Goal: Transaction & Acquisition: Purchase product/service

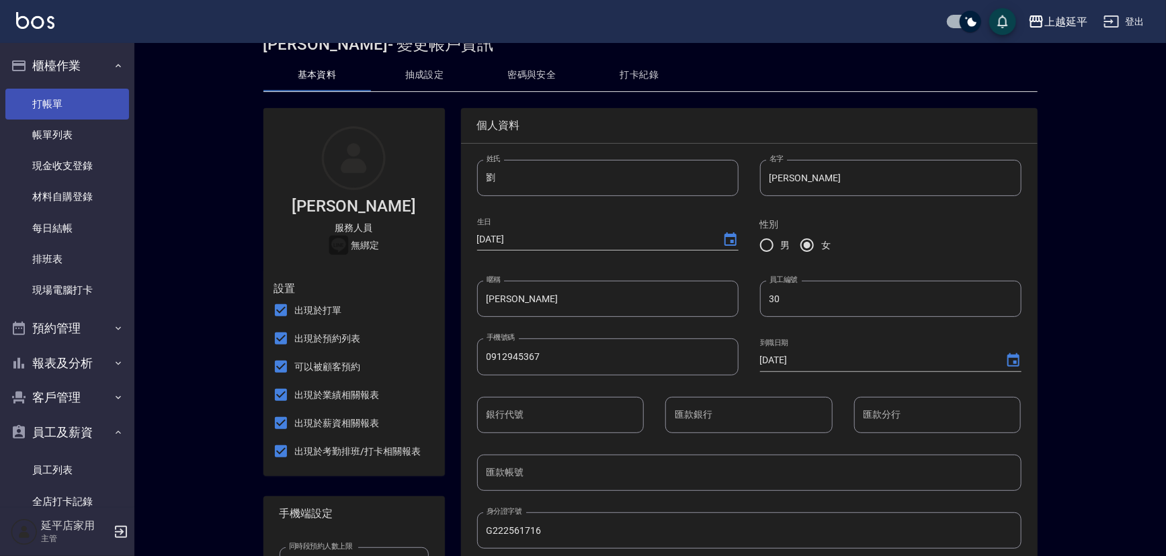
scroll to position [26, 0]
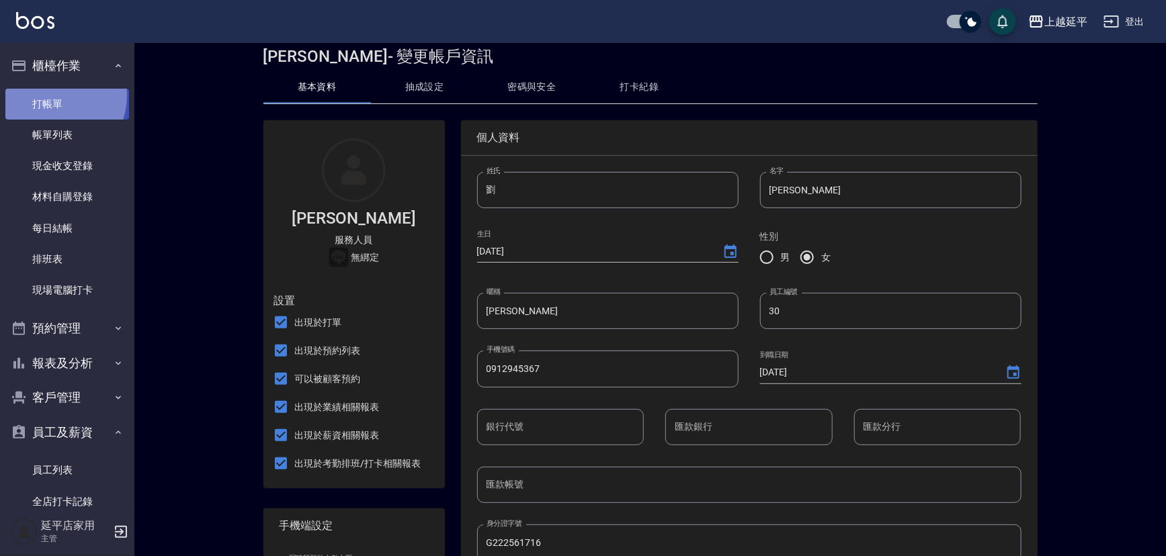
click at [54, 95] on link "打帳單" at bounding box center [67, 104] width 124 height 31
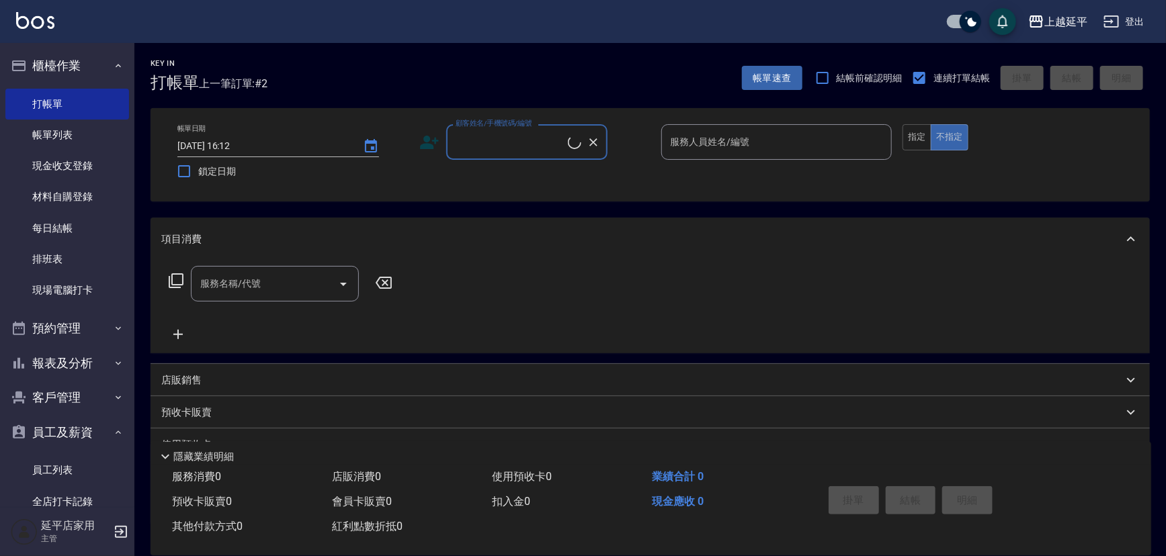
click at [499, 143] on input "顧客姓名/手機號碼/編號" at bounding box center [510, 142] width 116 height 24
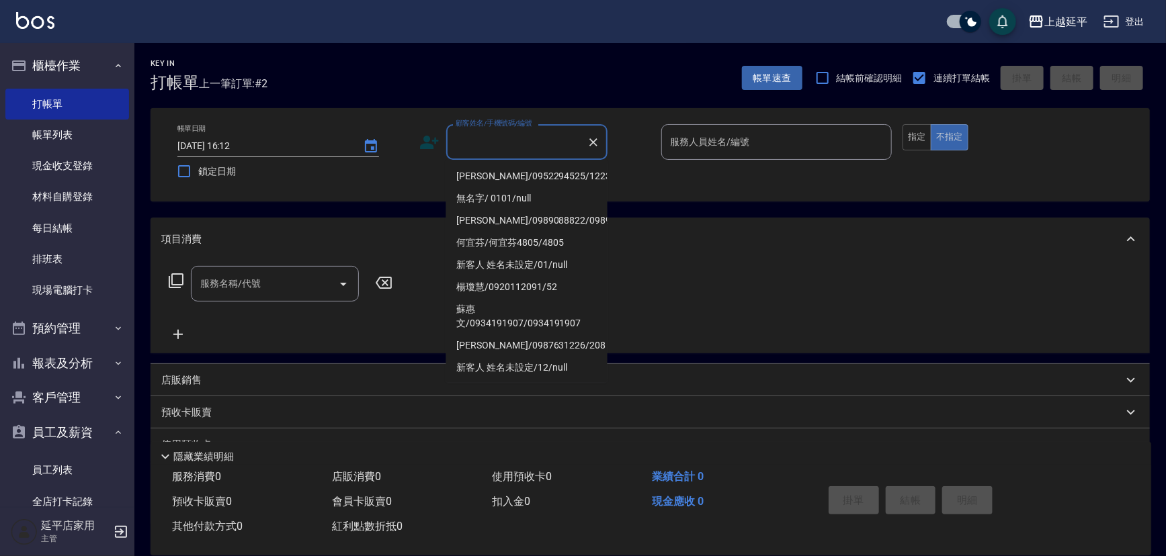
scroll to position [296, 0]
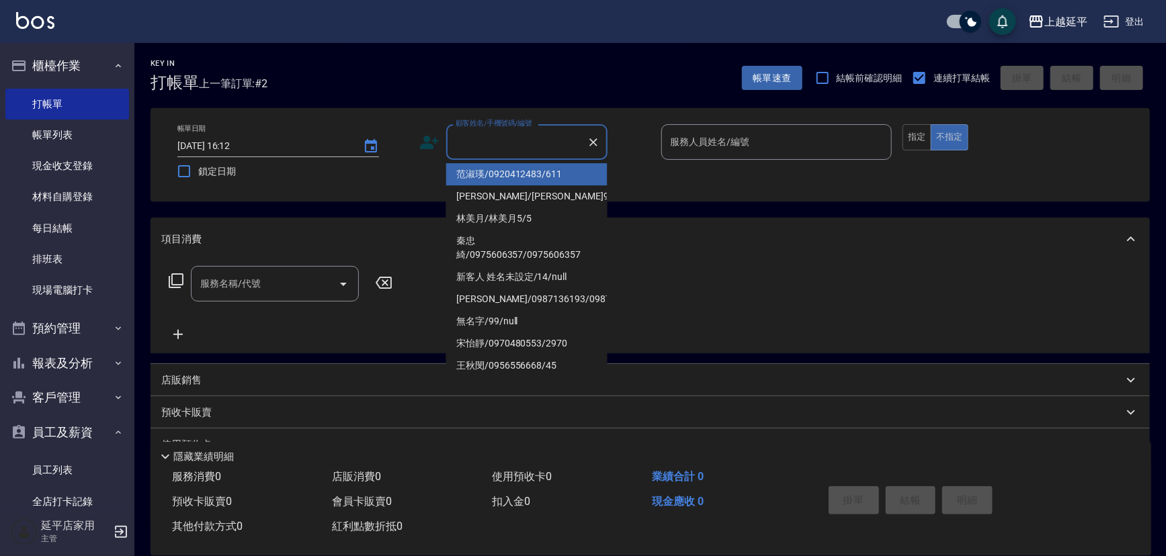
click at [495, 167] on li "范淑瑛/0920412483/611" at bounding box center [526, 174] width 161 height 22
type input "范淑瑛/0920412483/611"
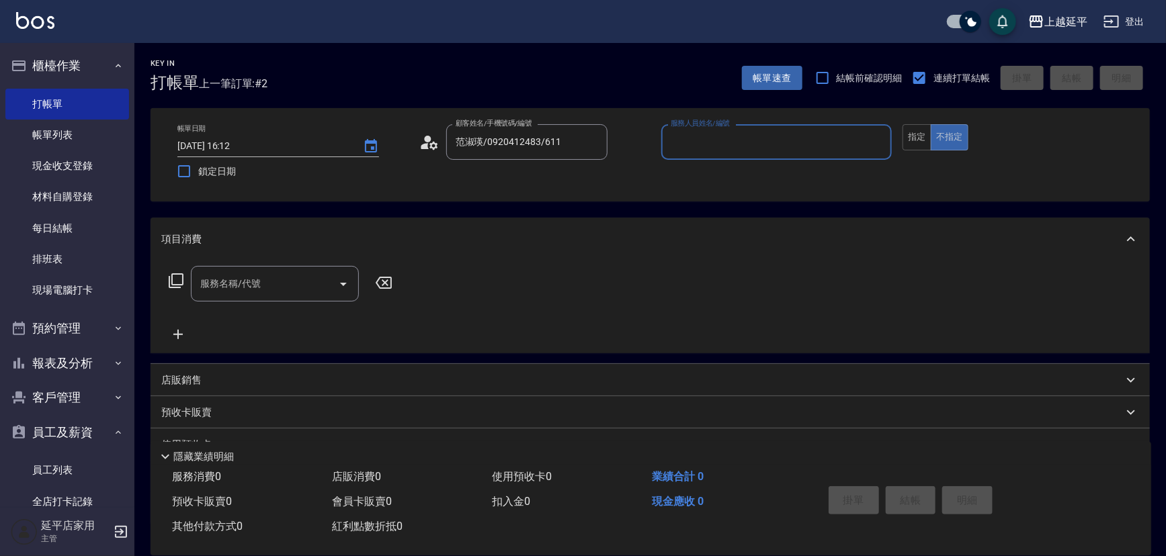
type input "Jessic-9"
click at [875, 141] on icon "Clear" at bounding box center [877, 142] width 13 height 13
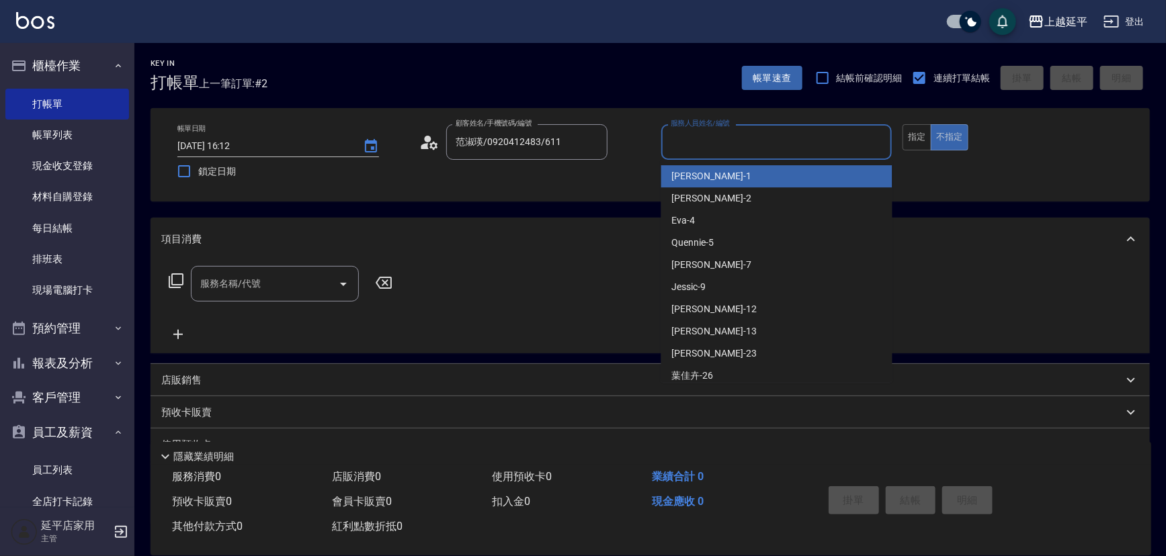
click at [773, 147] on input "服務人員姓名/編號" at bounding box center [776, 142] width 219 height 24
click at [698, 175] on span "[PERSON_NAME]1" at bounding box center [711, 176] width 79 height 14
type input "[PERSON_NAME]-1"
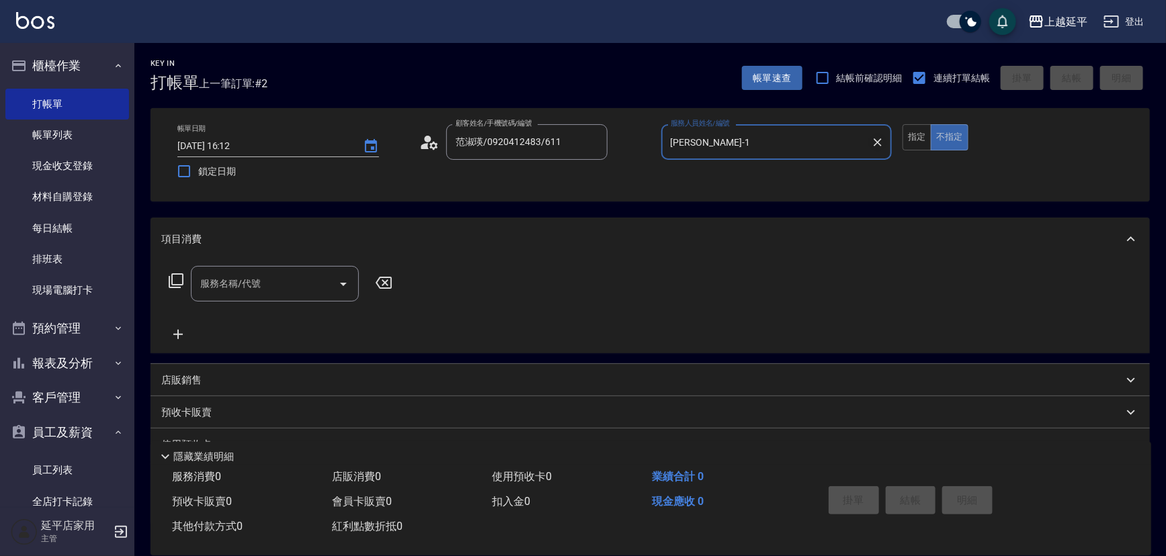
click at [876, 141] on icon "Clear" at bounding box center [877, 142] width 13 height 13
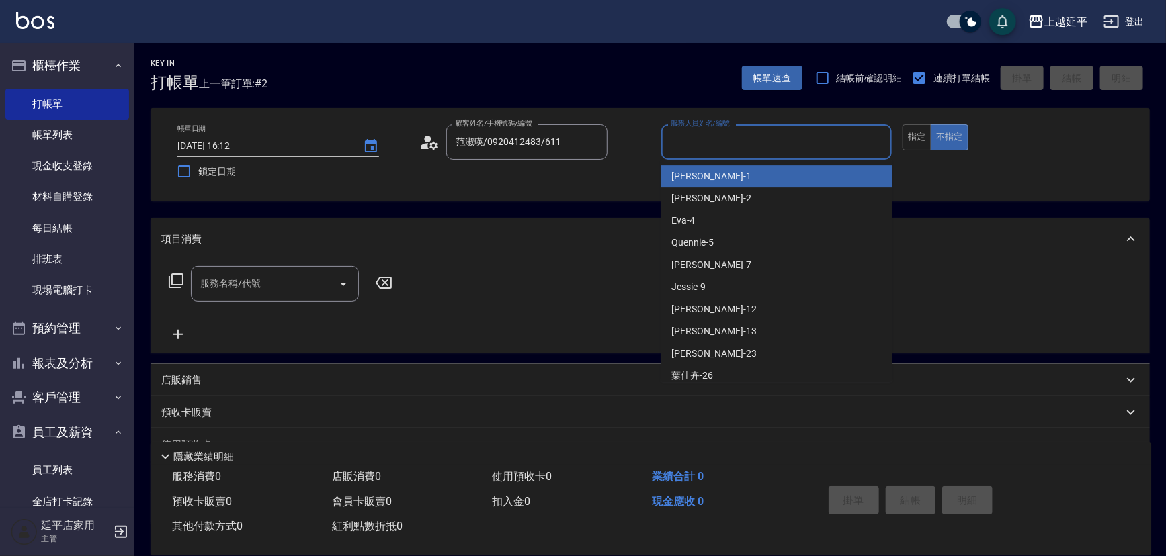
click at [800, 141] on input "服務人員姓名/編號" at bounding box center [776, 142] width 219 height 24
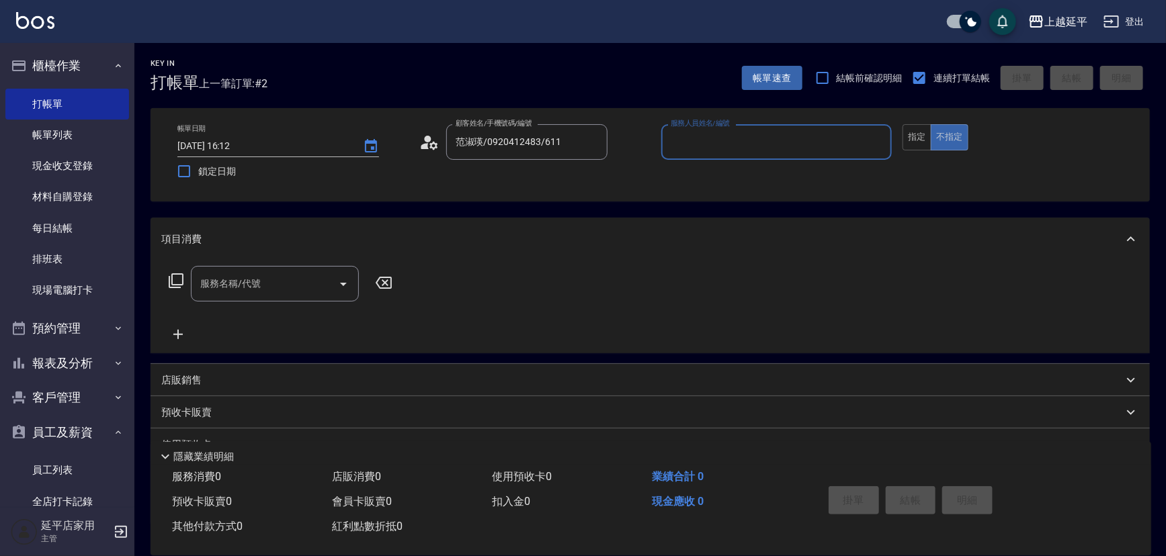
click at [740, 144] on input "服務人員姓名/編號" at bounding box center [776, 142] width 219 height 24
click at [728, 180] on div "[PERSON_NAME] -12" at bounding box center [776, 176] width 231 height 22
type input "[PERSON_NAME]-12"
drag, startPoint x: 908, startPoint y: 136, endPoint x: 857, endPoint y: 161, distance: 56.2
click at [908, 136] on button "指定" at bounding box center [916, 137] width 29 height 26
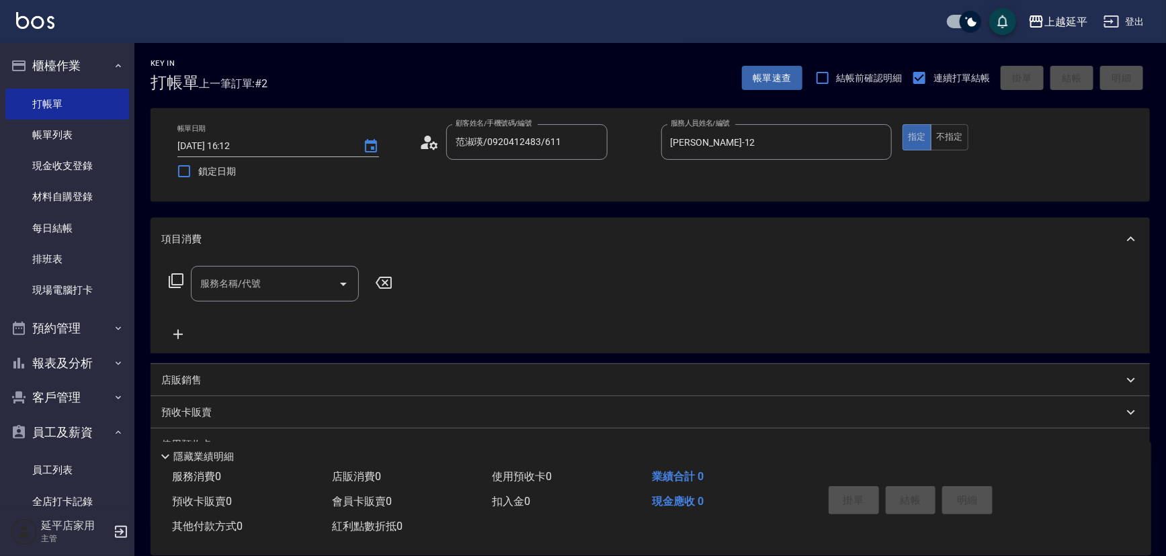
click at [322, 277] on input "服務名稱/代號" at bounding box center [265, 284] width 136 height 24
click at [322, 320] on span "A級洗+剪 - 599" at bounding box center [275, 318] width 168 height 22
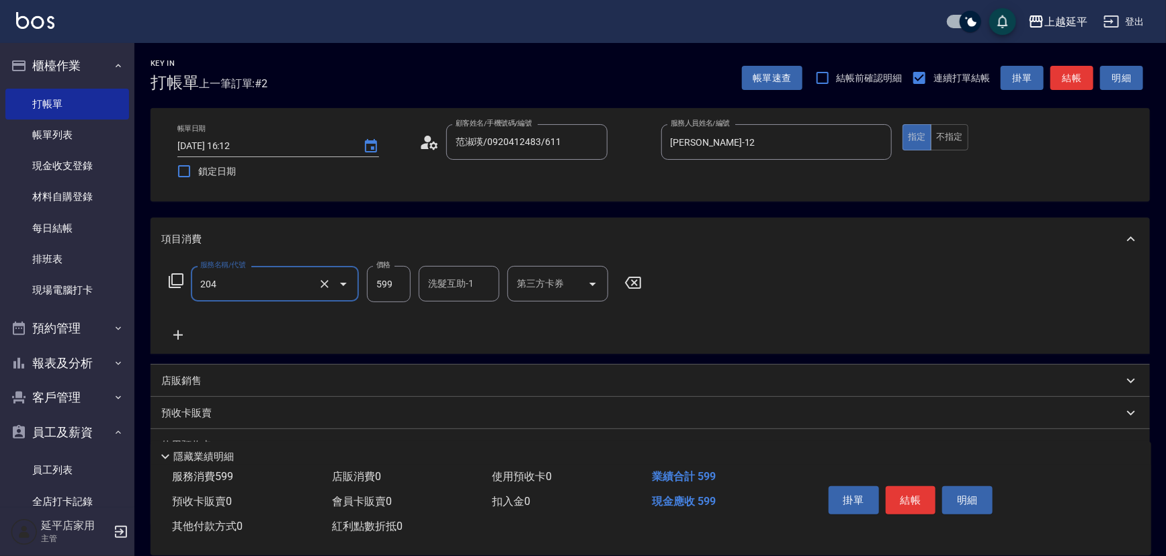
type input "A級洗+剪(204)"
click at [400, 284] on input "599" at bounding box center [389, 284] width 44 height 36
type input "559"
click at [907, 498] on button "結帳" at bounding box center [911, 500] width 50 height 28
